Goal: Task Accomplishment & Management: Complete application form

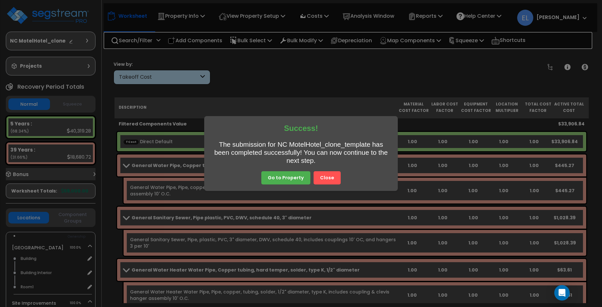
click at [331, 183] on button "Close" at bounding box center [327, 178] width 27 height 14
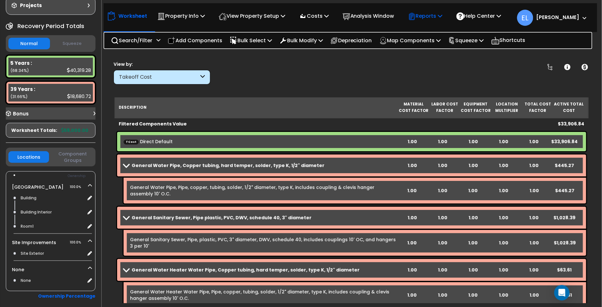
click at [439, 17] on p "Reports" at bounding box center [425, 16] width 35 height 9
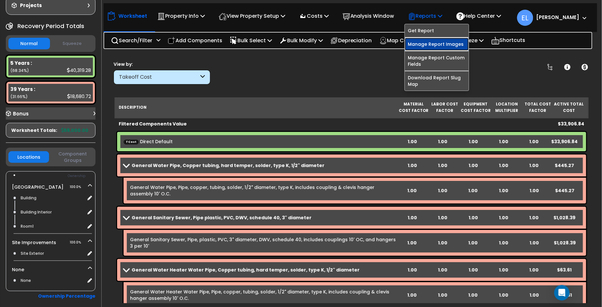
click at [436, 43] on link "Manage Report Images" at bounding box center [437, 44] width 64 height 13
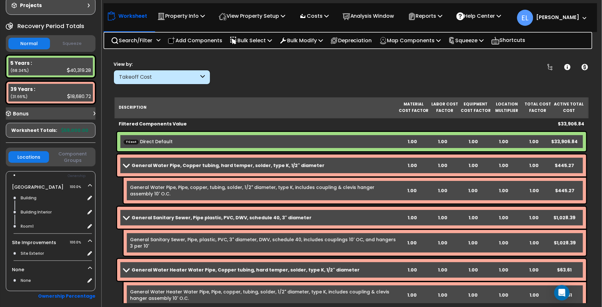
scroll to position [0, 0]
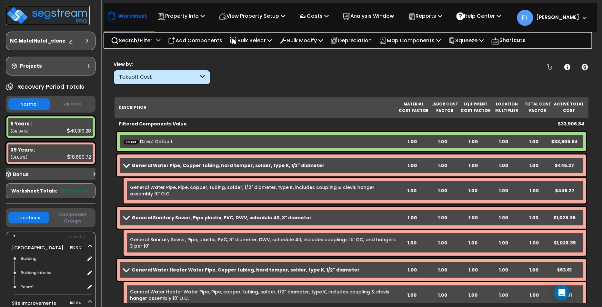
click at [59, 16] on img at bounding box center [48, 15] width 84 height 19
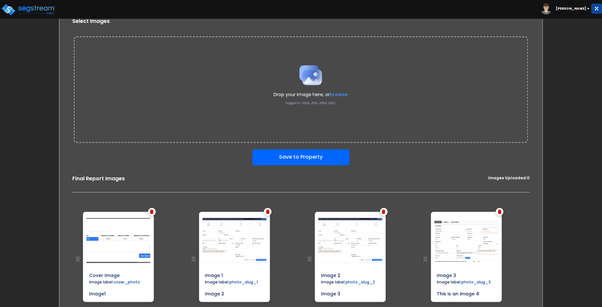
scroll to position [64, 0]
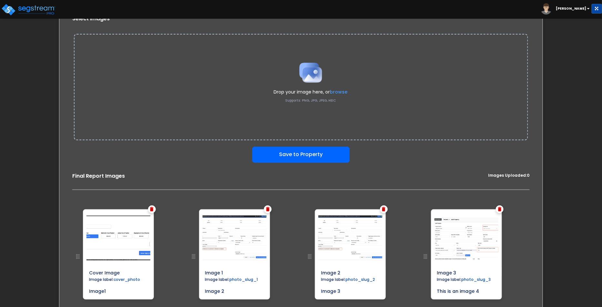
click at [338, 91] on label "browse" at bounding box center [339, 92] width 18 height 6
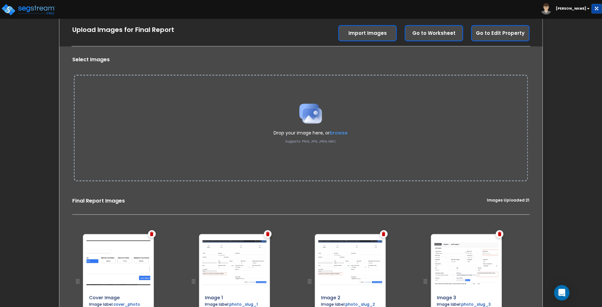
scroll to position [1, 0]
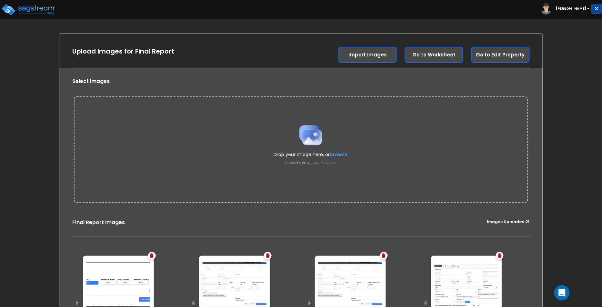
click at [341, 156] on label "browse" at bounding box center [339, 154] width 18 height 6
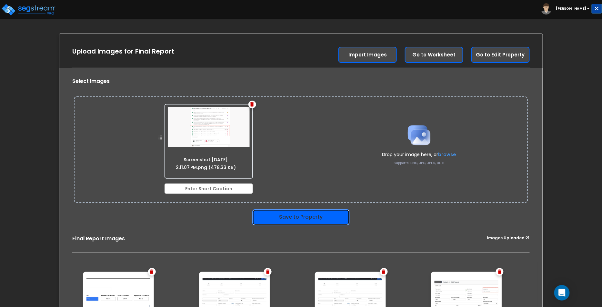
click at [300, 216] on button "Save to Property" at bounding box center [300, 217] width 97 height 16
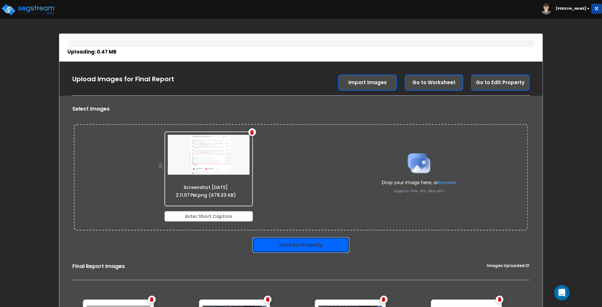
scroll to position [29, 0]
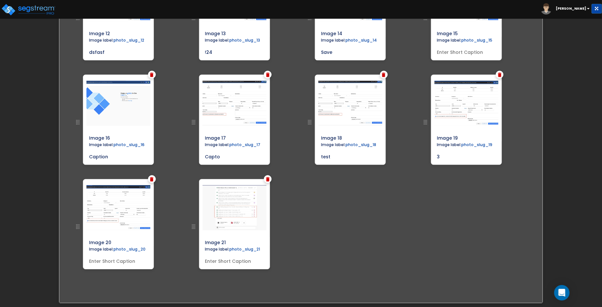
scroll to position [603, 0]
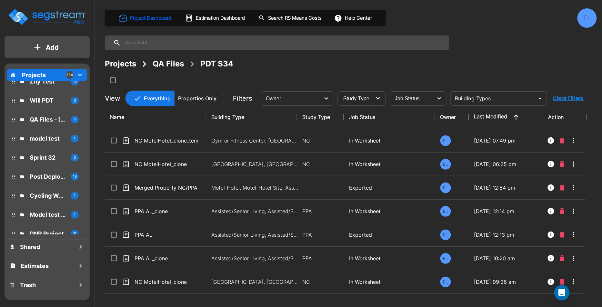
scroll to position [51, 0]
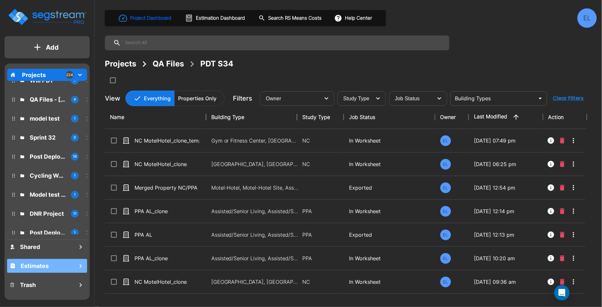
click at [56, 267] on div "Estimates" at bounding box center [47, 266] width 80 height 14
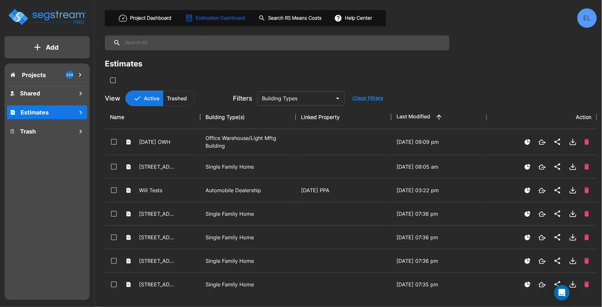
click at [49, 45] on p "Add" at bounding box center [52, 48] width 13 height 10
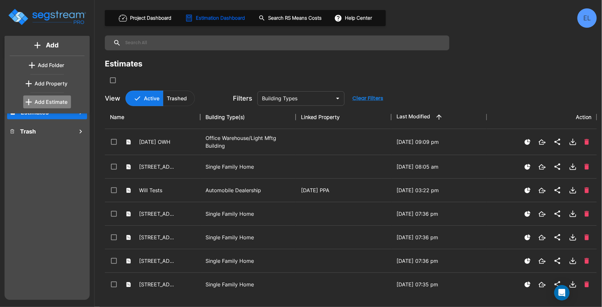
click at [50, 105] on button "Add Estimate" at bounding box center [47, 102] width 48 height 13
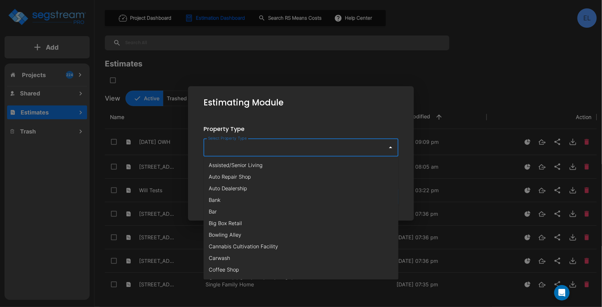
click at [240, 153] on input "Select Property Type" at bounding box center [294, 147] width 175 height 12
click at [235, 163] on li "Assisted/Senior Living" at bounding box center [301, 165] width 195 height 12
type input "Assisted/Senior Living"
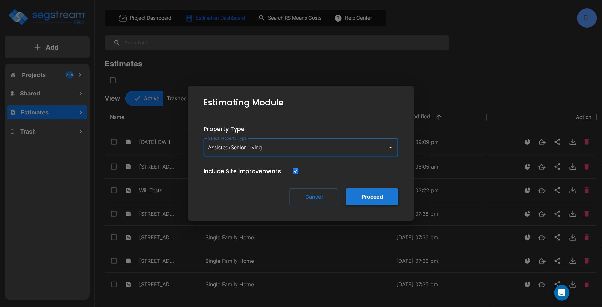
click at [368, 195] on button "Proceed" at bounding box center [372, 196] width 52 height 17
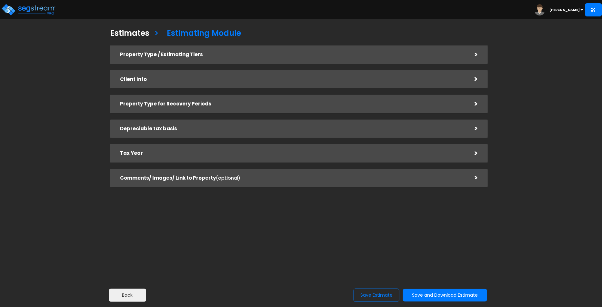
checkbox input "true"
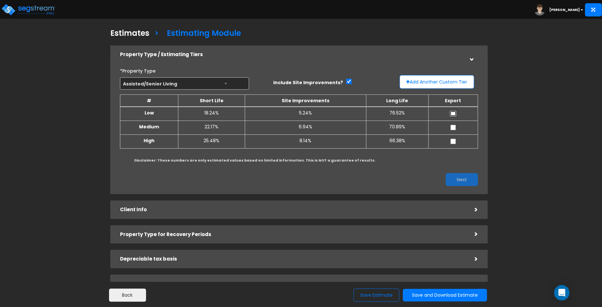
click at [453, 111] on input "checkbox" at bounding box center [453, 113] width 6 height 5
checkbox input "true"
click at [453, 177] on button "Next" at bounding box center [462, 179] width 32 height 13
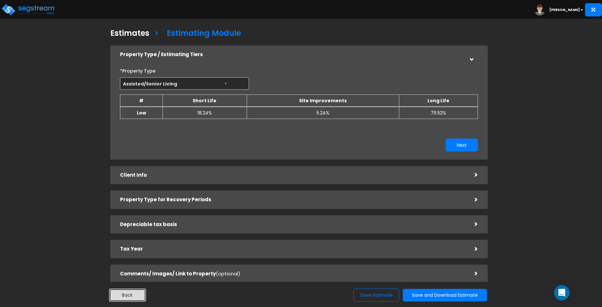
click at [139, 296] on button "Back" at bounding box center [127, 295] width 37 height 13
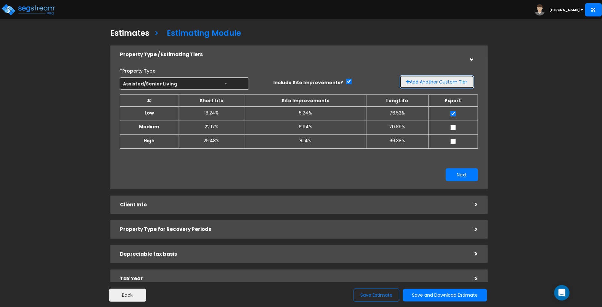
click at [449, 83] on button "Add Another Custom Tier" at bounding box center [437, 82] width 75 height 14
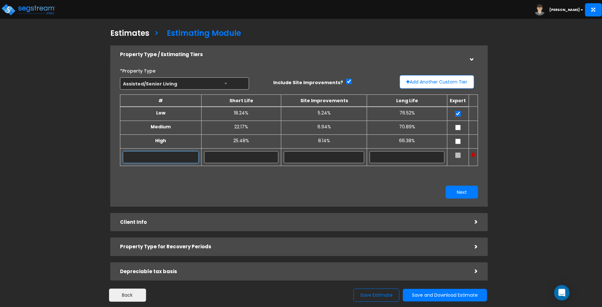
click at [188, 159] on input "text" at bounding box center [161, 157] width 76 height 12
type input "High"
click at [455, 194] on button "Next" at bounding box center [462, 192] width 32 height 13
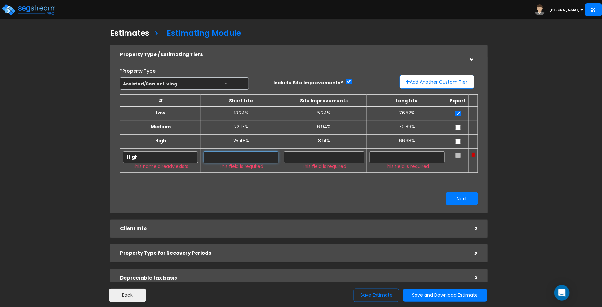
click at [250, 157] on input "text" at bounding box center [241, 157] width 75 height 12
type input "10.00%"
click at [323, 158] on input "text" at bounding box center [324, 157] width 80 height 12
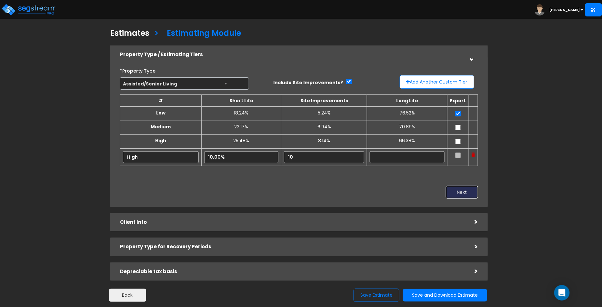
type input "10.00%"
type input "80.00%"
click at [463, 187] on button "Next" at bounding box center [462, 192] width 32 height 13
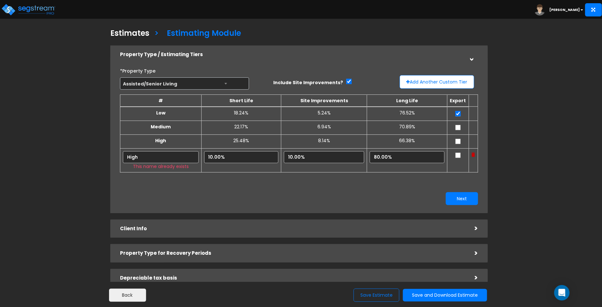
click at [474, 157] on img at bounding box center [474, 155] width 4 height 5
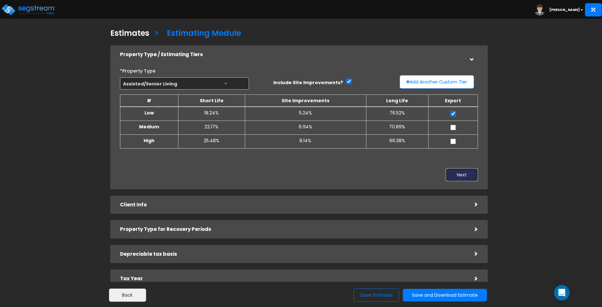
click at [458, 177] on button "Next" at bounding box center [462, 174] width 32 height 13
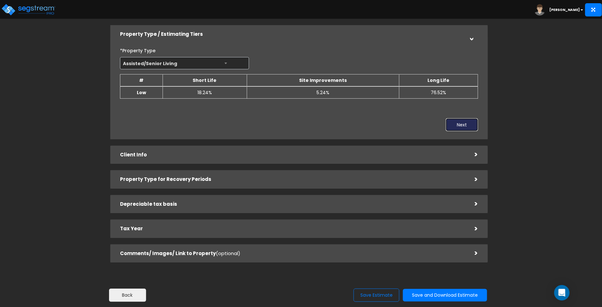
scroll to position [38, 0]
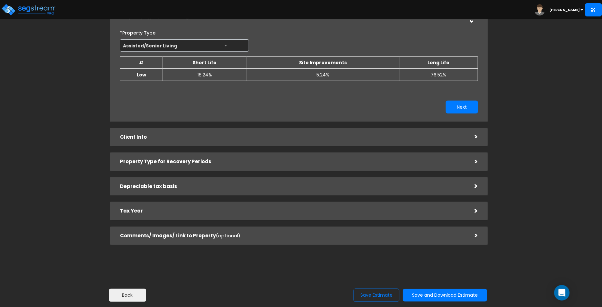
click at [267, 141] on div "Client Info" at bounding box center [292, 137] width 345 height 12
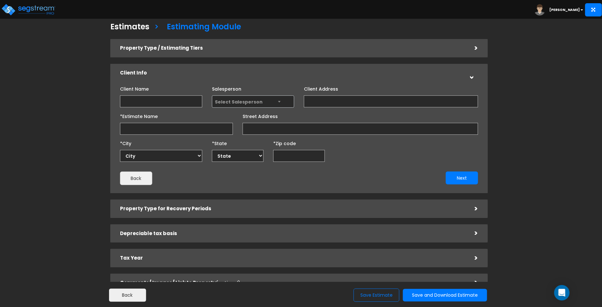
scroll to position [0, 0]
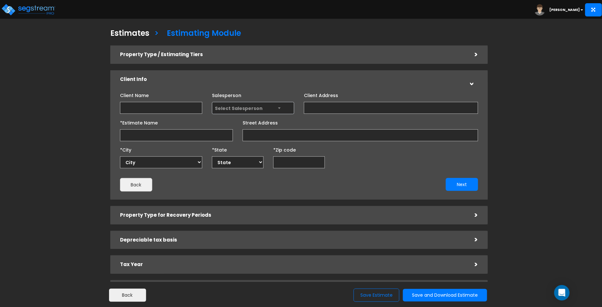
click at [228, 109] on span "Select Salesperson" at bounding box center [239, 108] width 48 height 6
click at [367, 58] on div "Property Type / Estimating Tiers" at bounding box center [292, 55] width 345 height 12
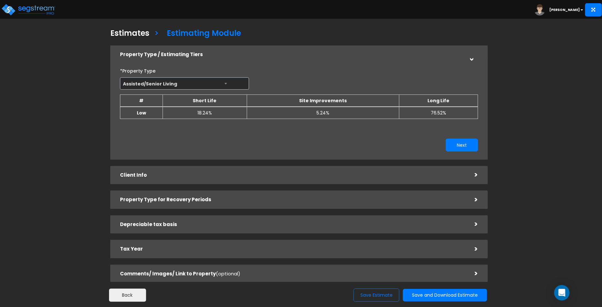
click at [188, 87] on span "Assisted/Senior Living" at bounding box center [184, 84] width 128 height 12
click at [220, 85] on span "Assisted/Senior Living" at bounding box center [184, 84] width 128 height 12
click at [227, 85] on span "Assisted/Senior Living" at bounding box center [184, 84] width 128 height 12
click at [208, 89] on span "Assisted/Senior Living" at bounding box center [184, 84] width 128 height 12
click at [214, 85] on span "Assisted/Senior Living" at bounding box center [184, 84] width 128 height 12
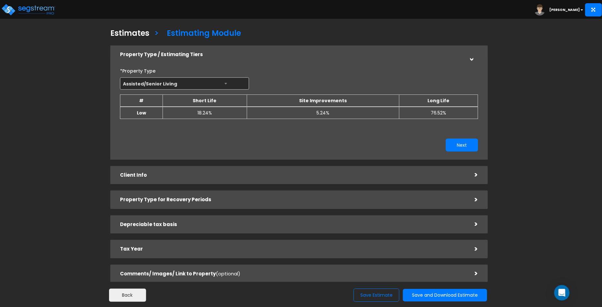
click at [474, 58] on div ">" at bounding box center [472, 54] width 10 height 13
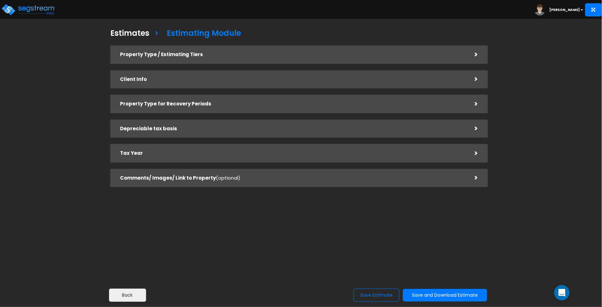
click at [477, 77] on div ">" at bounding box center [471, 79] width 13 height 10
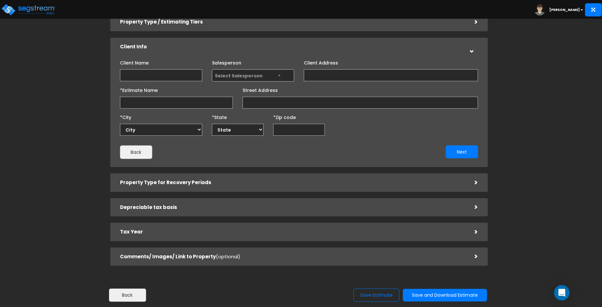
scroll to position [54, 0]
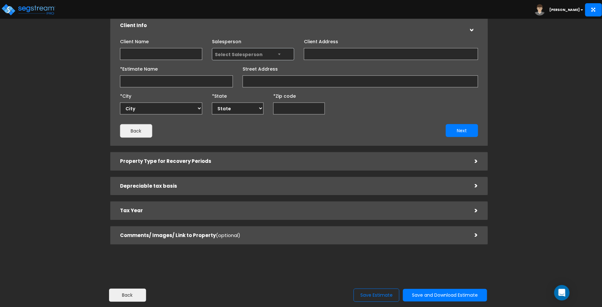
click at [443, 152] on div "Property Type / Estimating Tiers > *Property Type Assisted/Senior Living Assist…" at bounding box center [299, 118] width 378 height 253
click at [442, 160] on h5 "Property Type for Recovery Periods" at bounding box center [292, 161] width 345 height 5
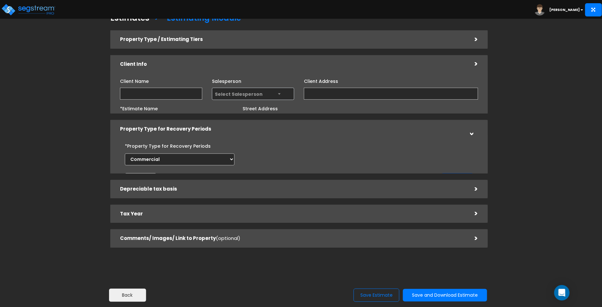
scroll to position [0, 0]
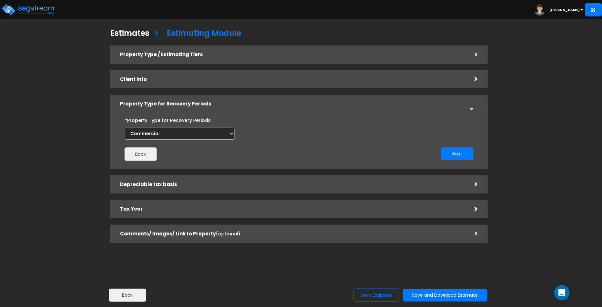
click at [441, 186] on h5 "Depreciable tax basis" at bounding box center [292, 184] width 345 height 5
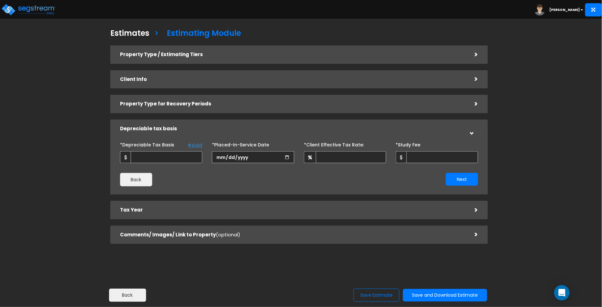
click at [422, 213] on div "Tax Year" at bounding box center [292, 210] width 345 height 12
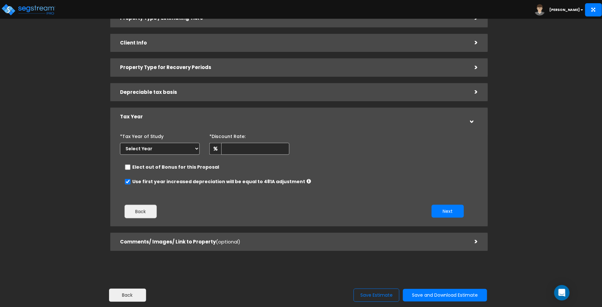
scroll to position [43, 0]
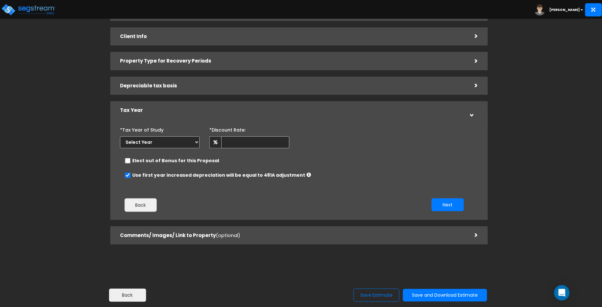
click at [422, 237] on h5 "Comments/ Images/ Link to Property (optional)" at bounding box center [292, 235] width 345 height 5
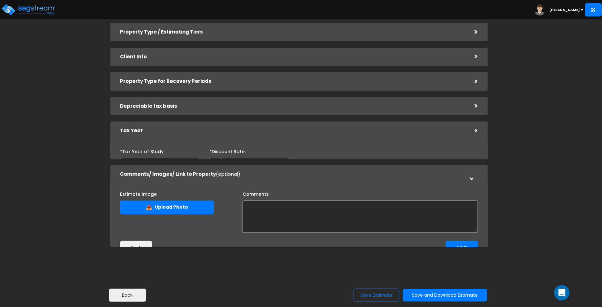
scroll to position [21, 0]
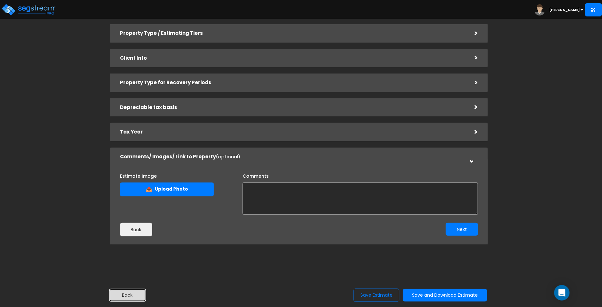
click at [129, 294] on button "Back" at bounding box center [127, 295] width 37 height 13
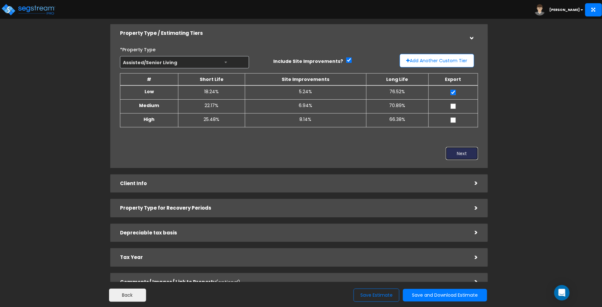
click at [461, 152] on button "Next" at bounding box center [462, 153] width 32 height 13
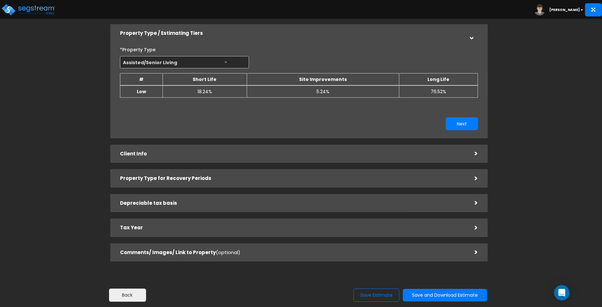
click at [468, 130] on div "*Property Type Assisted/Senior Living Assisted/Senior Living Auto Repair Shop A…" at bounding box center [299, 87] width 368 height 93
click at [228, 66] on span "Assisted/Senior Living" at bounding box center [184, 62] width 128 height 12
drag, startPoint x: 224, startPoint y: 62, endPoint x: 246, endPoint y: 52, distance: 24.3
click at [224, 62] on span "Assisted/Senior Living" at bounding box center [184, 62] width 128 height 12
click at [468, 35] on div ">" at bounding box center [472, 33] width 10 height 13
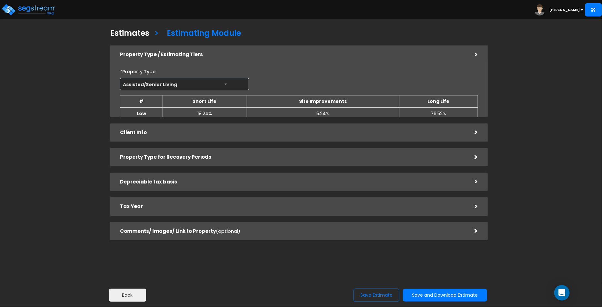
scroll to position [0, 0]
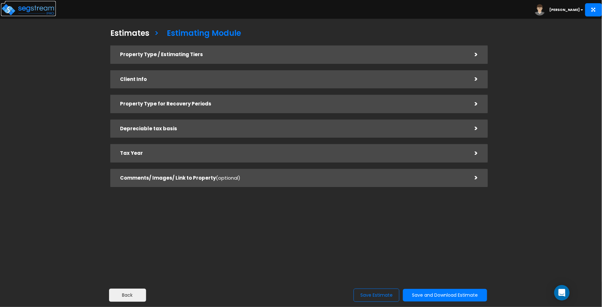
click at [33, 14] on img at bounding box center [28, 9] width 55 height 13
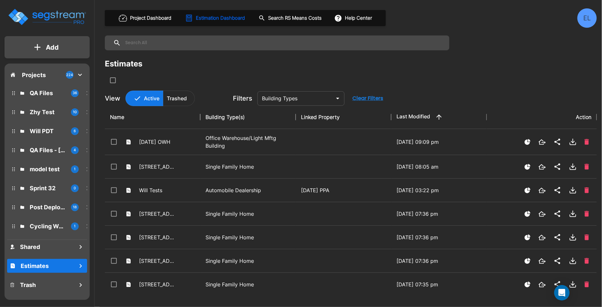
click at [445, 116] on button "button" at bounding box center [439, 117] width 13 height 13
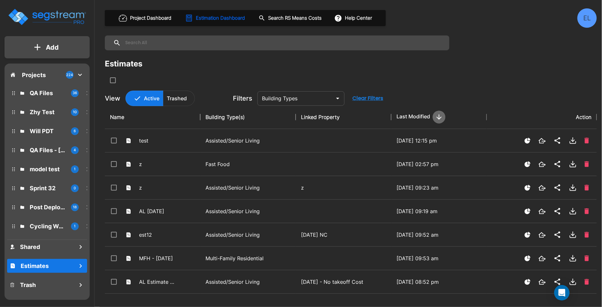
click at [445, 116] on button "button" at bounding box center [439, 117] width 13 height 13
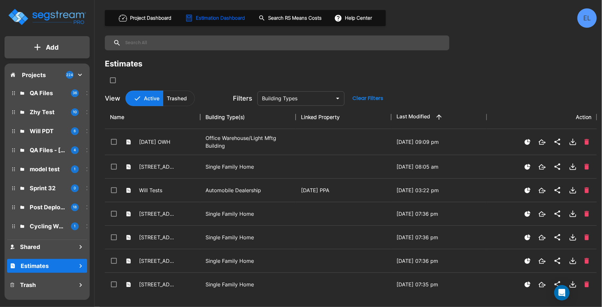
click at [371, 95] on button "Clear Filters" at bounding box center [368, 98] width 36 height 13
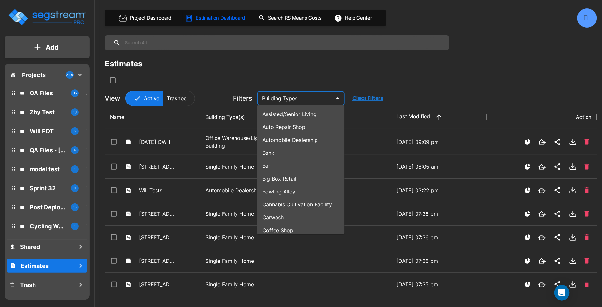
click at [322, 97] on input "text" at bounding box center [295, 98] width 73 height 9
click at [307, 125] on li "Auto Repair Shop" at bounding box center [301, 127] width 87 height 13
type input "Auto Repair Shop"
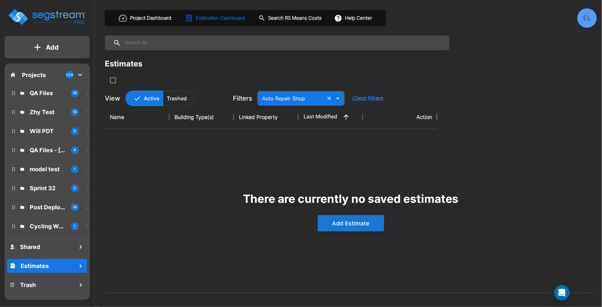
click at [35, 74] on p "Projects" at bounding box center [34, 75] width 24 height 9
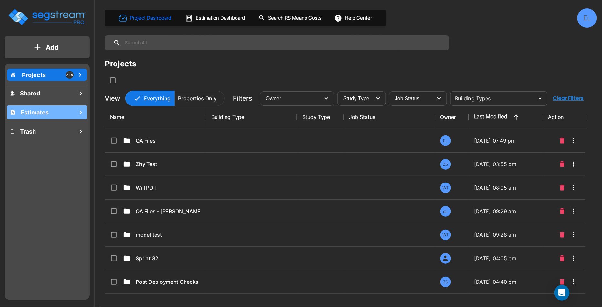
click at [44, 112] on h1 "Estimates" at bounding box center [35, 112] width 28 height 9
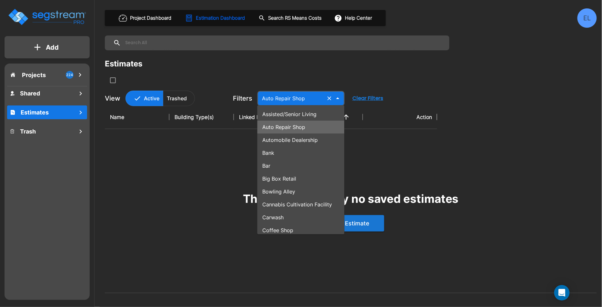
click at [285, 98] on input "Auto Repair Shop" at bounding box center [291, 98] width 64 height 9
click at [285, 137] on li "Automobile Dealership" at bounding box center [301, 140] width 87 height 13
type input "Automobile Dealership"
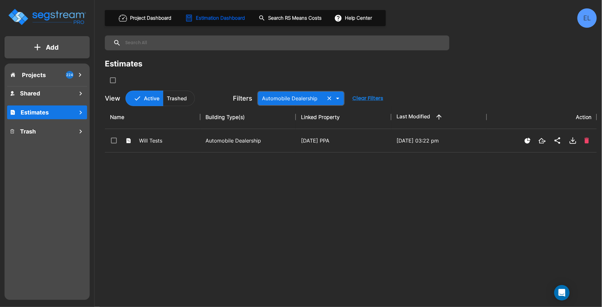
click at [32, 71] on p "Projects" at bounding box center [34, 75] width 24 height 9
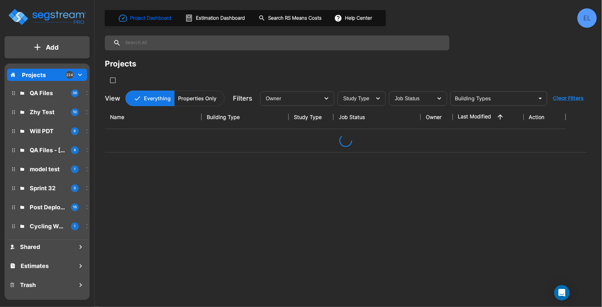
click at [32, 74] on p "Projects" at bounding box center [34, 75] width 24 height 9
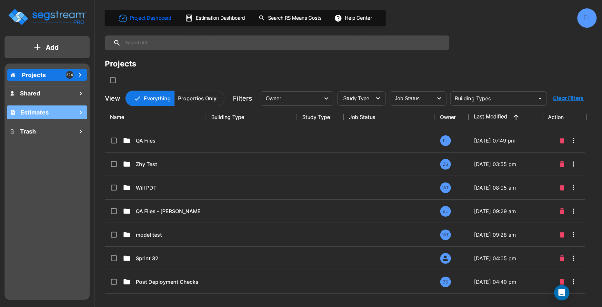
click at [42, 112] on h1 "Estimates" at bounding box center [35, 112] width 28 height 9
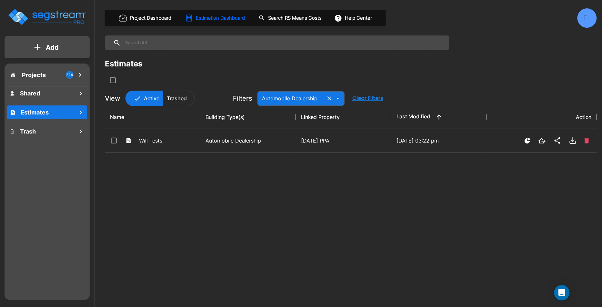
click at [287, 98] on input "Automobile Dealership" at bounding box center [291, 98] width 64 height 9
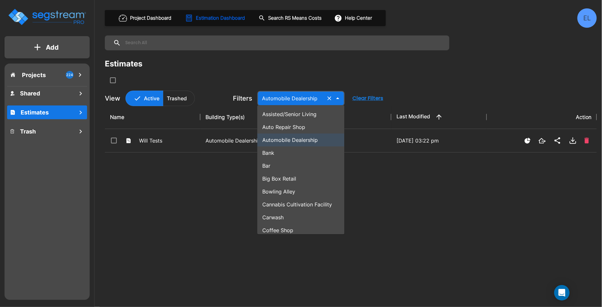
click at [282, 179] on li "Big Box Retail" at bounding box center [301, 179] width 87 height 13
type input "Big Box Retail"
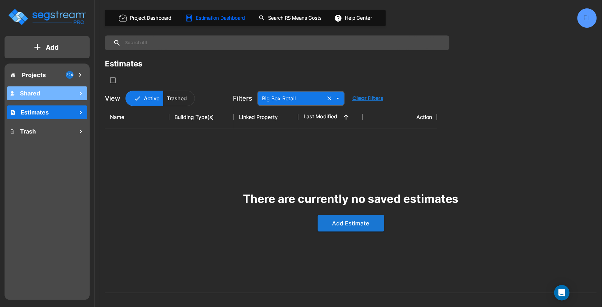
click at [40, 94] on div "Shared" at bounding box center [47, 93] width 80 height 14
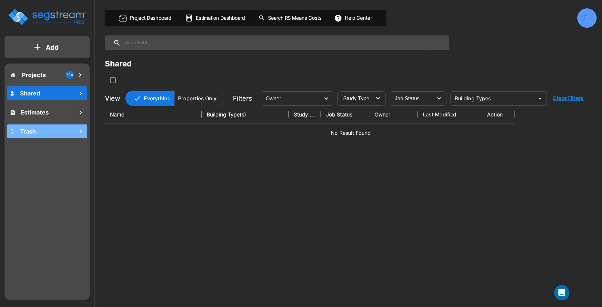
click at [33, 131] on h1 "Trash" at bounding box center [28, 131] width 16 height 9
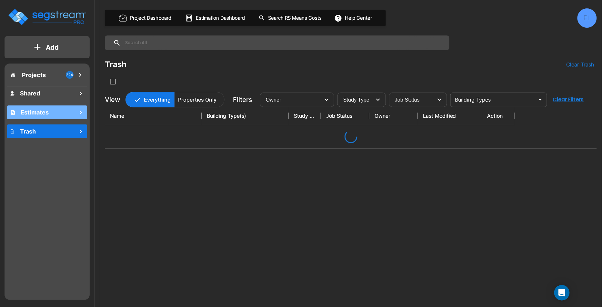
click at [32, 112] on h1 "Estimates" at bounding box center [35, 112] width 28 height 9
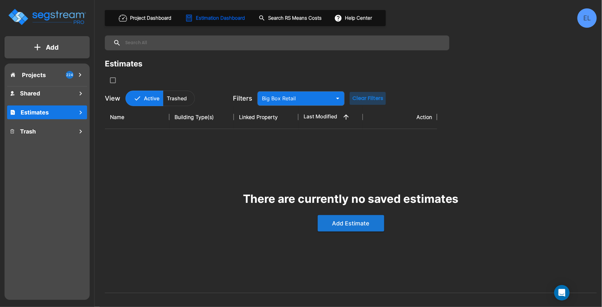
click at [367, 99] on button "Clear Filters" at bounding box center [368, 98] width 36 height 13
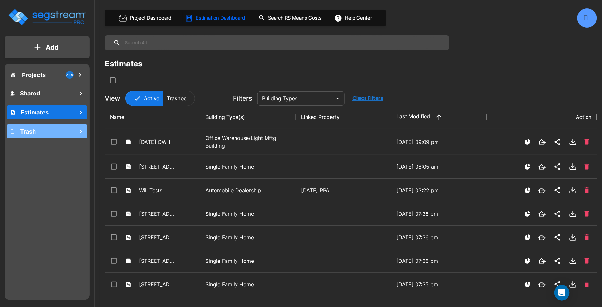
click at [50, 132] on div "Trash" at bounding box center [47, 132] width 80 height 14
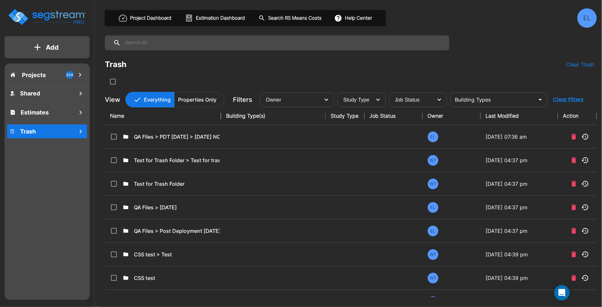
drag, startPoint x: 325, startPoint y: 116, endPoint x: 279, endPoint y: 117, distance: 45.8
drag, startPoint x: 325, startPoint y: 119, endPoint x: 274, endPoint y: 116, distance: 50.8
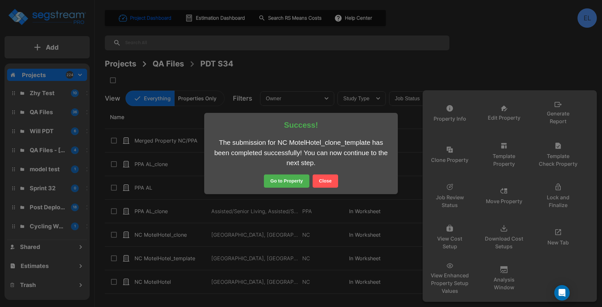
click at [324, 176] on button "Close" at bounding box center [325, 182] width 25 height 14
